Goal: Information Seeking & Learning: Check status

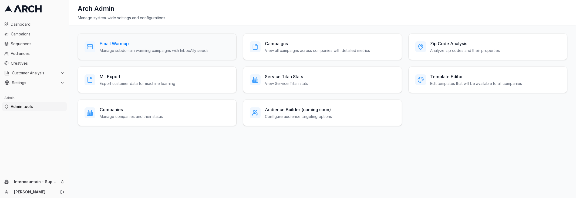
click at [124, 51] on p "Manage subdomain warming campaigns with InboxAlly seeds" at bounding box center [154, 50] width 109 height 5
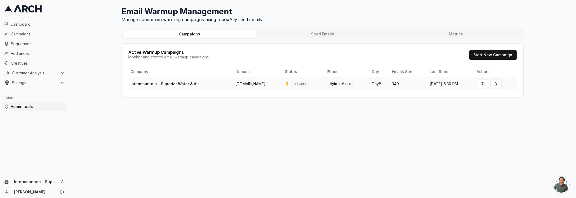
drag, startPoint x: 483, startPoint y: 83, endPoint x: 477, endPoint y: 84, distance: 5.4
click at [482, 83] on button at bounding box center [482, 83] width 11 height 9
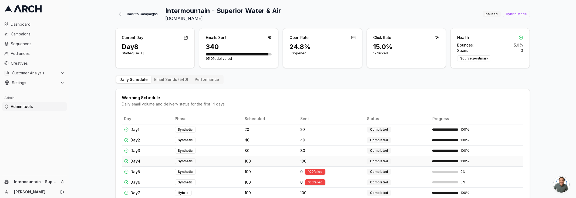
click at [304, 159] on span "100" at bounding box center [303, 160] width 6 height 5
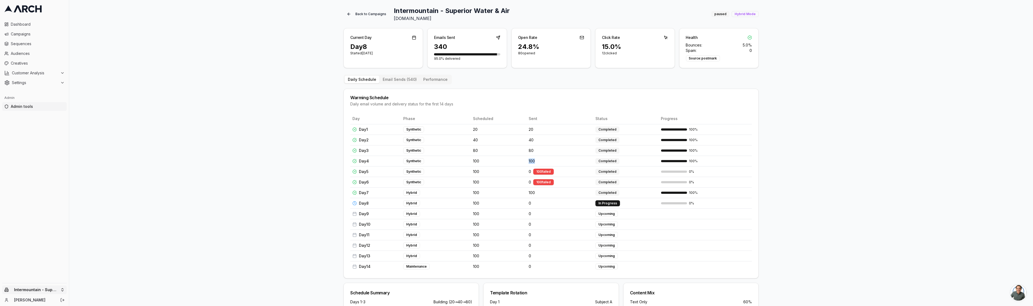
click at [46, 197] on html "Dashboard Campaigns Sequences Audiences Creatives Customer Analysis Settings Ad…" at bounding box center [516, 153] width 1033 height 306
click at [99, 197] on input "text" at bounding box center [103, 205] width 49 height 11
type input "levi"
click at [87, 197] on div "[PERSON_NAME], Heating, Cooling and Drains" at bounding box center [100, 222] width 60 height 19
click at [35, 45] on span "Sequences" at bounding box center [38, 43] width 54 height 5
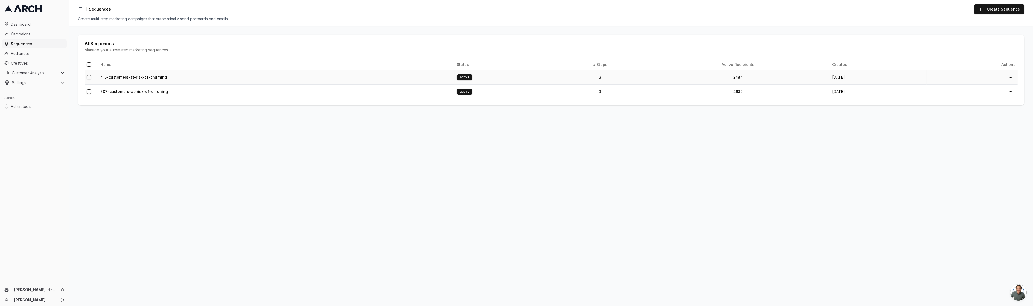
click at [133, 79] on link "415-customers-at-risk-of-churning" at bounding box center [133, 77] width 67 height 5
click at [134, 93] on link "707-customers-at-risk-of-chruning" at bounding box center [134, 91] width 68 height 5
click at [36, 289] on html "Dashboard Campaigns Sequences Audiences Creatives Customer Analysis Settings Ad…" at bounding box center [516, 153] width 1033 height 306
click at [97, 205] on input "text" at bounding box center [103, 205] width 49 height 11
type input "pacif"
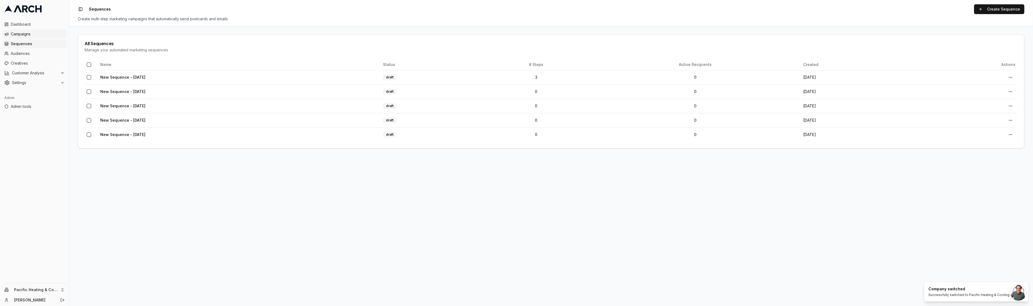
click at [21, 33] on span "Campaigns" at bounding box center [38, 33] width 54 height 5
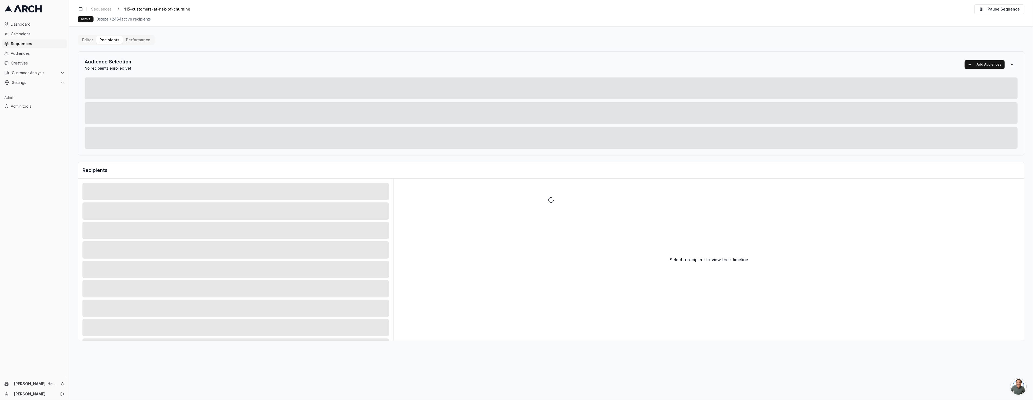
click at [142, 41] on div at bounding box center [550, 200] width 963 height 400
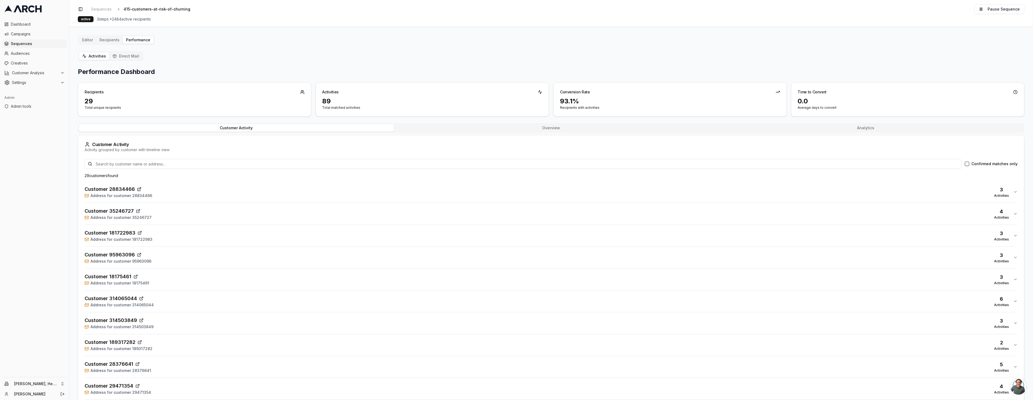
click at [170, 193] on div "Customer 28834466 Address for customer 28834466 3 Activities" at bounding box center [549, 192] width 928 height 13
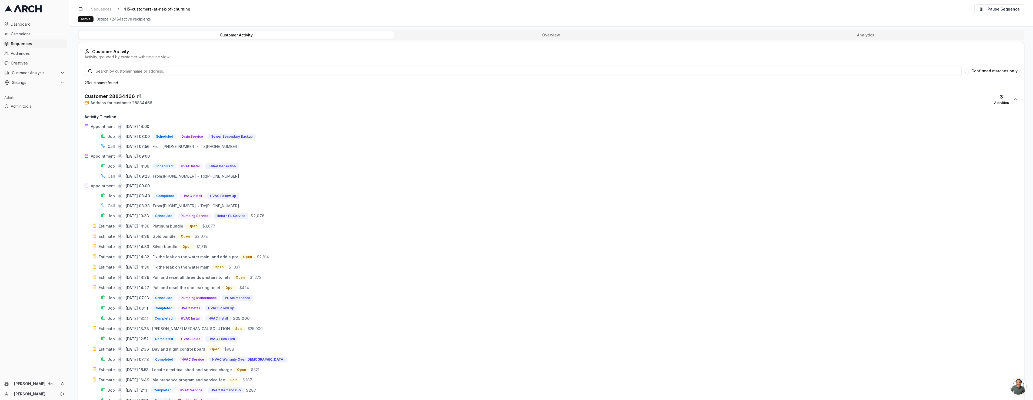
scroll to position [94, 0]
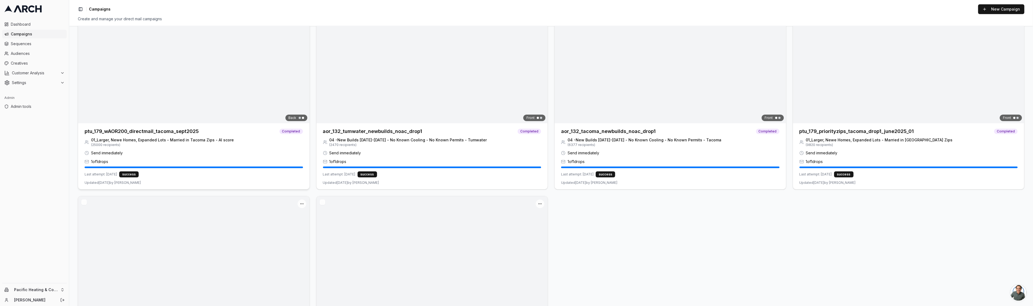
scroll to position [208, 0]
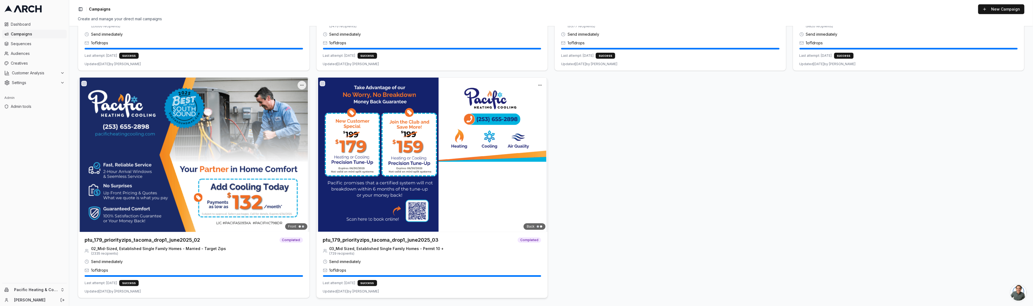
click at [344, 240] on h3 "ptu_179_priorityzips_tacoma_drop1_june2025_03" at bounding box center [381, 240] width 116 height 8
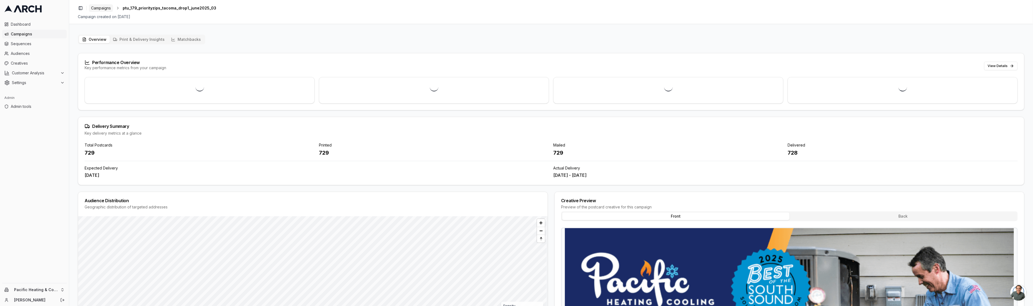
click at [99, 10] on span "Campaigns" at bounding box center [101, 7] width 20 height 5
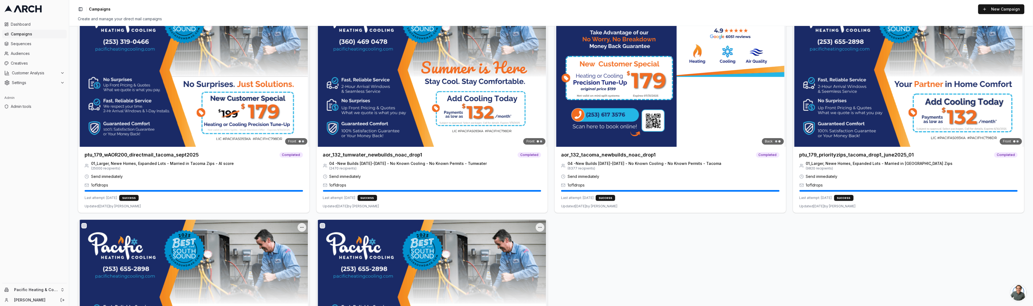
scroll to position [57, 0]
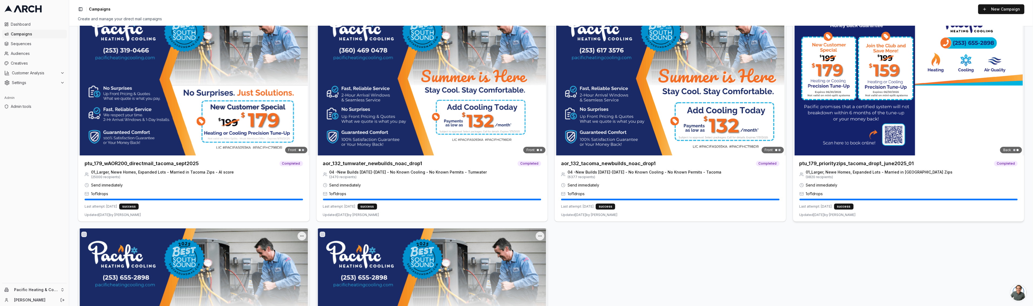
click at [836, 164] on h3 "ptu_179_priorityzips_tacoma_drop1_june2025_01" at bounding box center [856, 164] width 115 height 8
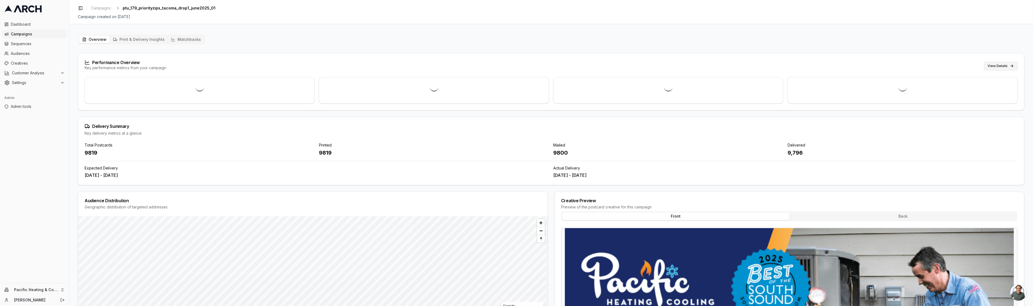
click at [1009, 65] on button "View Details" at bounding box center [1000, 66] width 33 height 9
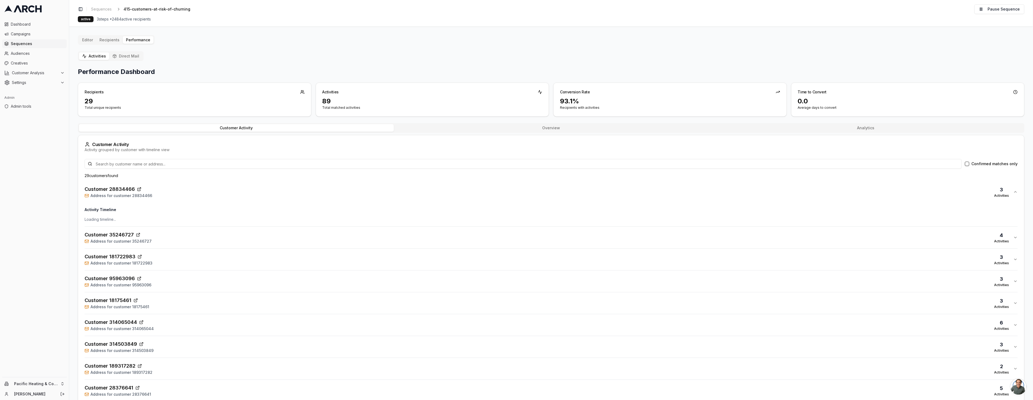
scroll to position [94, 0]
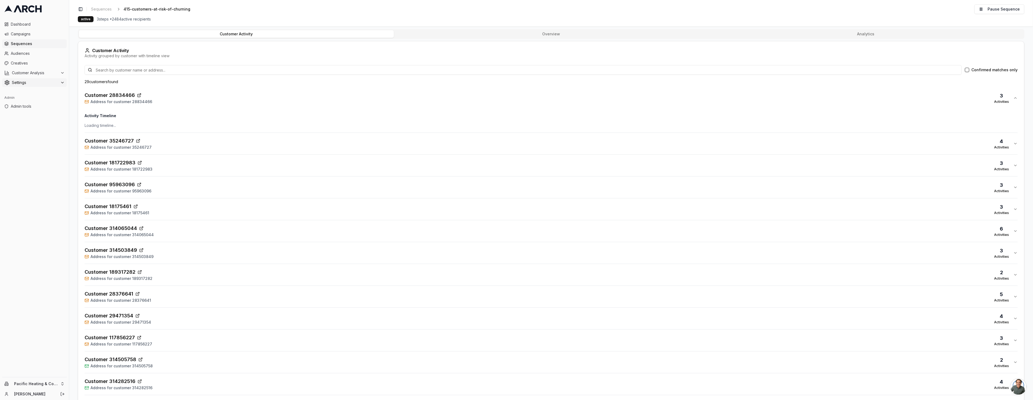
click at [21, 82] on span "Settings" at bounding box center [35, 82] width 46 height 5
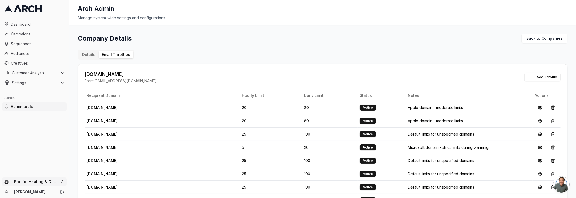
click at [49, 179] on html "Dashboard Campaigns Sequences Audiences Creatives Customer Analysis Settings Ad…" at bounding box center [288, 99] width 576 height 198
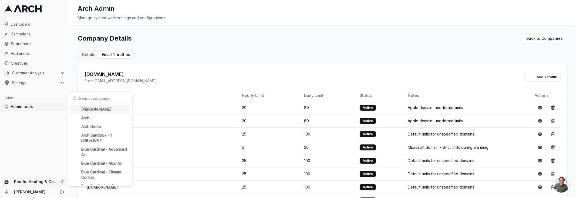
click at [104, 97] on input "text" at bounding box center [103, 98] width 49 height 11
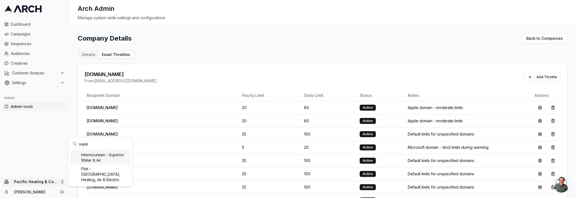
type input "super"
